Goal: Information Seeking & Learning: Learn about a topic

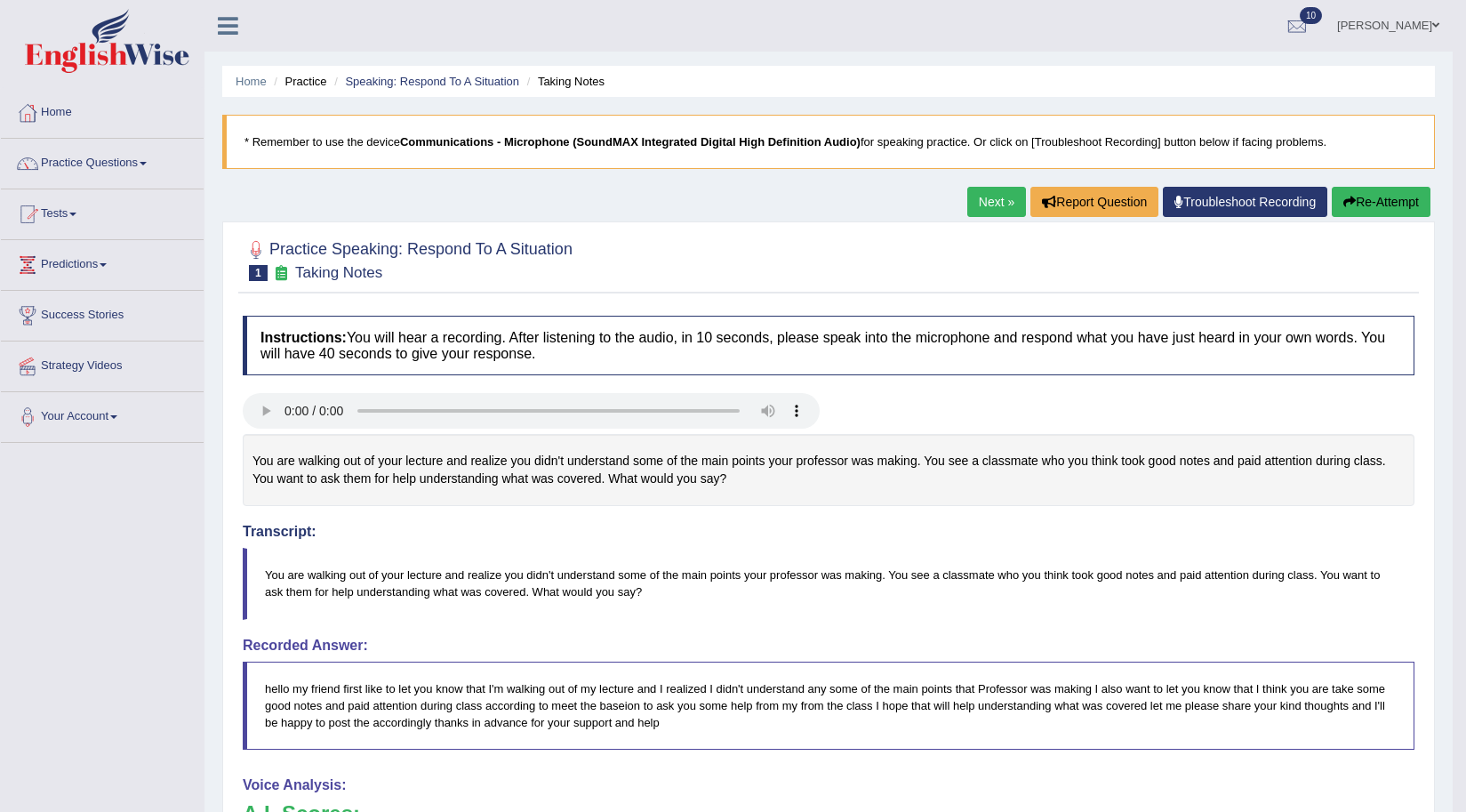
click at [1440, 491] on div "Home Practice Speaking: Respond To A Situation Taking Notes * Remember to use t…" at bounding box center [828, 618] width 1248 height 1237
click at [125, 164] on link "Practice Questions" at bounding box center [102, 161] width 203 height 44
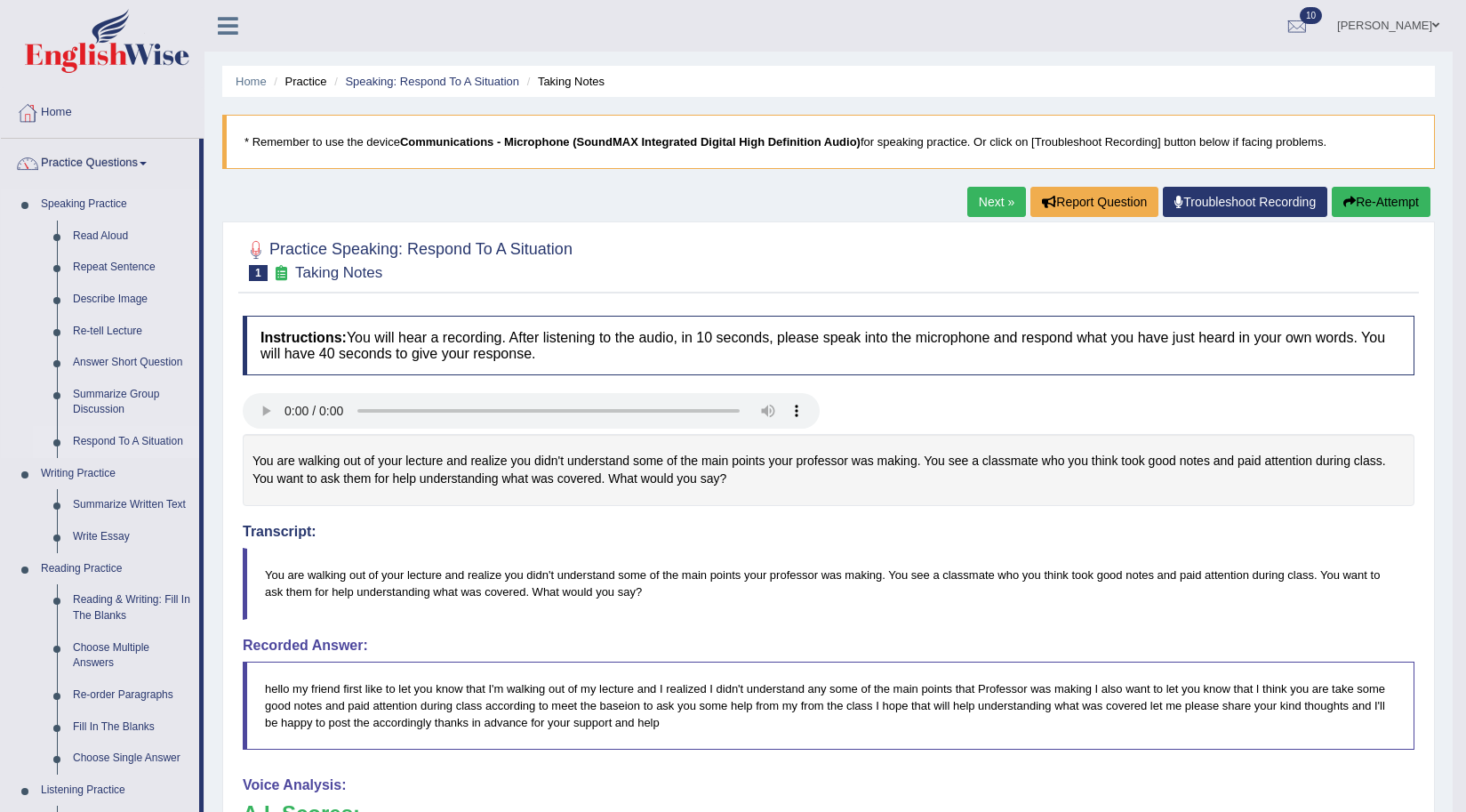
click at [109, 439] on link "Respond To A Situation" at bounding box center [132, 442] width 134 height 32
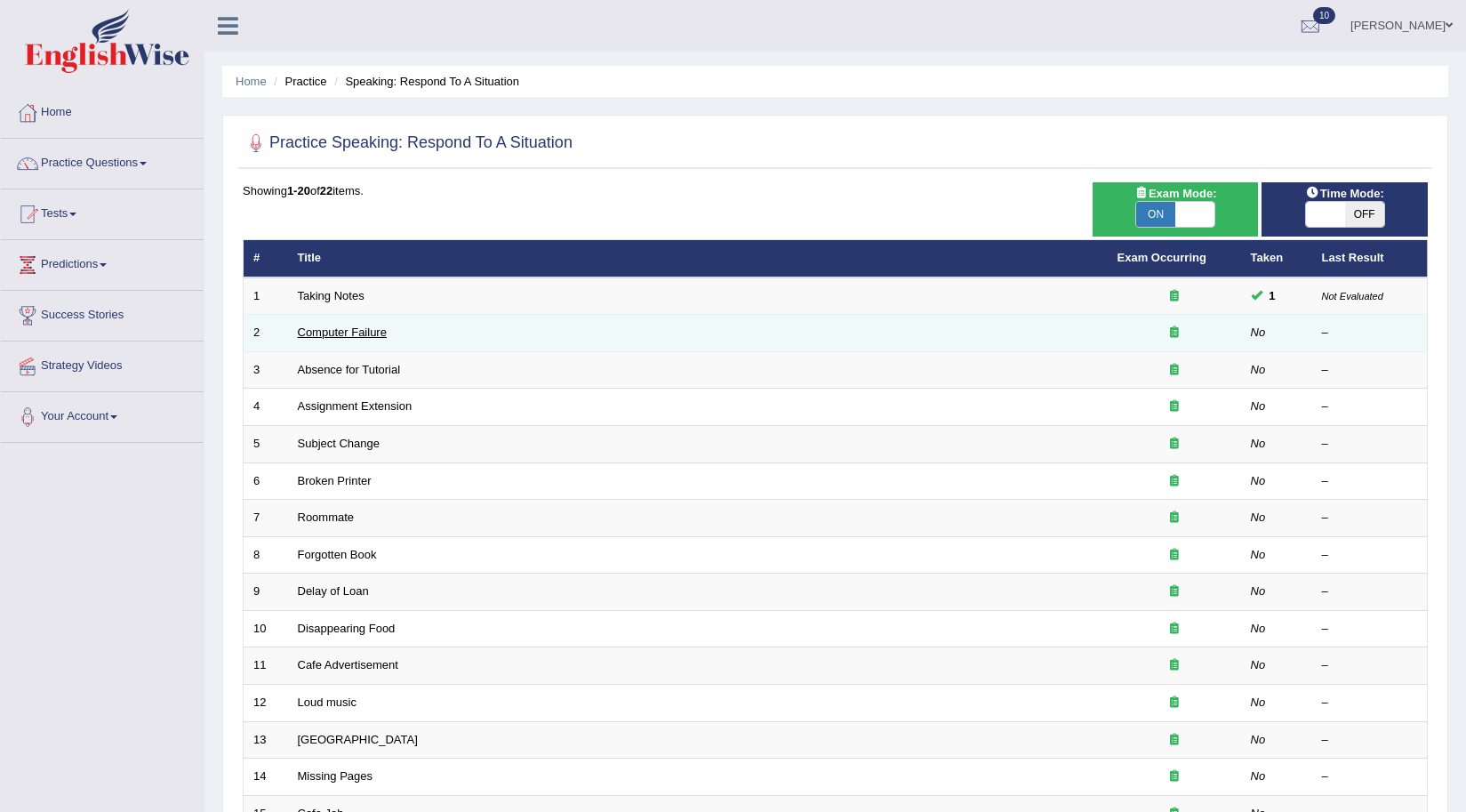
click at [324, 338] on link "Computer Failure" at bounding box center [343, 332] width 89 height 13
